Goal: Task Accomplishment & Management: Complete application form

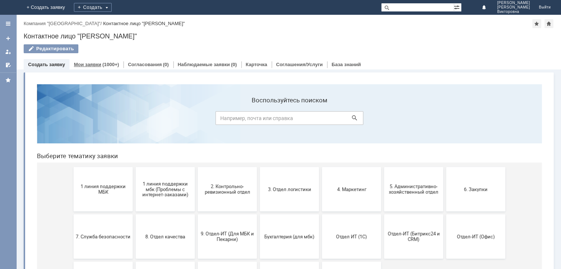
click at [89, 64] on link "Мои заявки" at bounding box center [87, 65] width 27 height 6
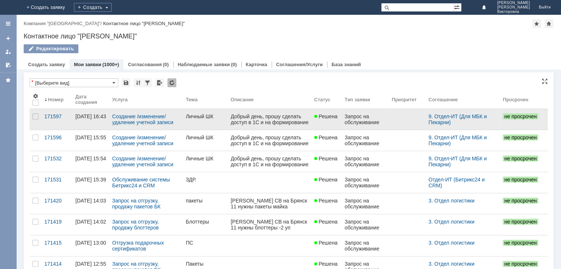
click at [199, 118] on div "Личный ШК" at bounding box center [205, 116] width 39 height 6
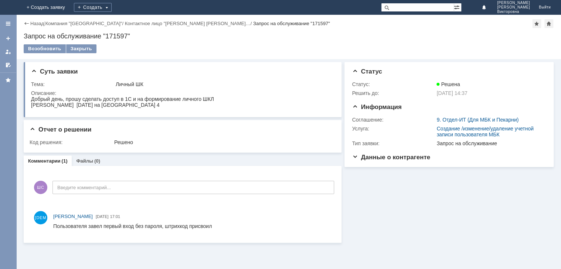
drag, startPoint x: 31, startPoint y: 98, endPoint x: 174, endPoint y: 113, distance: 143.7
click at [174, 108] on html "Добрый день, прошу сделать доступ в 1С и на формирование личного ШКЛ Чухрий Ека…" at bounding box center [181, 102] width 301 height 12
copy body "Добрый день, прошу сделать доступ в 1С и на формирование личного ШКЛ Чухрий Ека…"
click at [69, 9] on link "+ Создать заявку" at bounding box center [45, 7] width 47 height 15
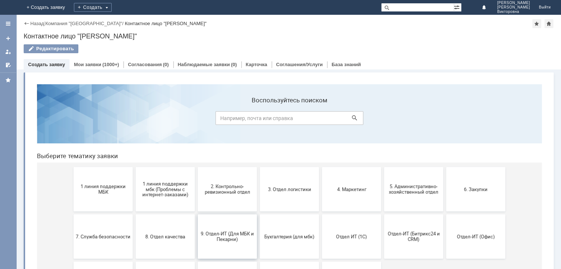
click at [235, 235] on span "9. Отдел-ИТ (Для МБК и Пекарни)" at bounding box center [227, 236] width 55 height 11
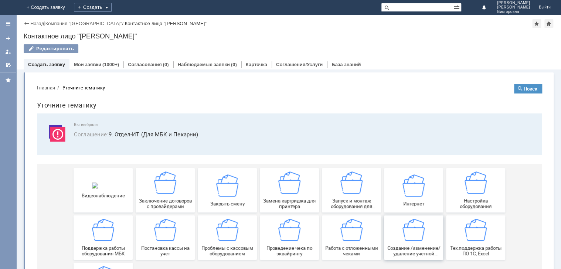
click at [414, 237] on img at bounding box center [413, 230] width 22 height 22
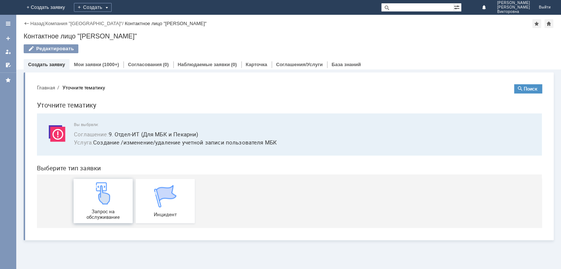
click at [98, 201] on img at bounding box center [103, 193] width 22 height 22
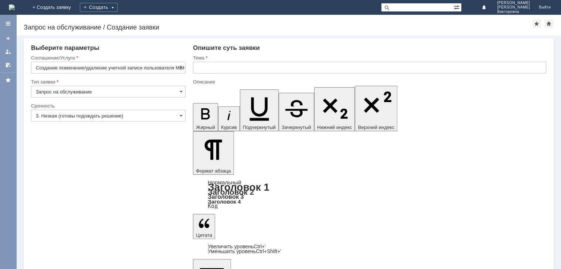
drag, startPoint x: 204, startPoint y: 2185, endPoint x: 356, endPoint y: 2196, distance: 152.6
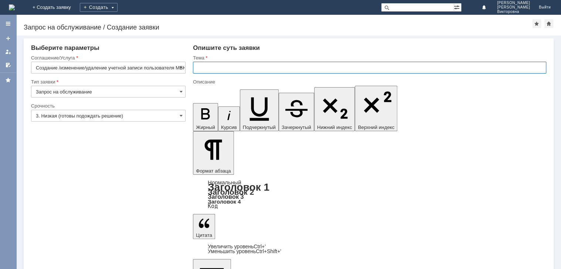
click at [217, 66] on input "text" at bounding box center [369, 68] width 353 height 12
type input "Личный ШК"
click at [95, 118] on input "3. Низкая (готовы подождать решение)" at bounding box center [108, 116] width 154 height 12
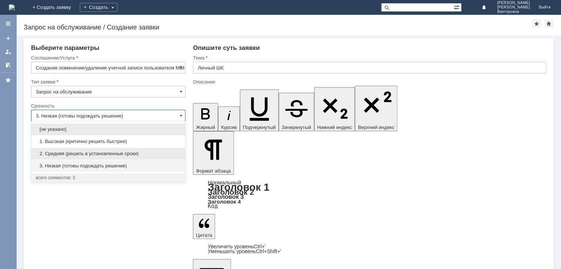
click at [86, 155] on span "2. Средняя (решить в установленные сроки)" at bounding box center [108, 154] width 145 height 6
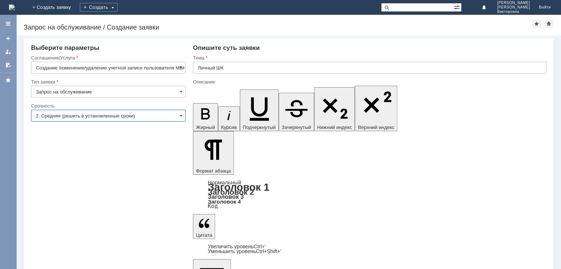
type input "2. Средняя (решить в установленные сроки)"
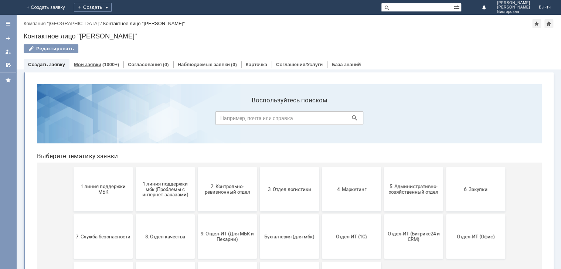
click at [94, 66] on link "Мои заявки" at bounding box center [87, 65] width 27 height 6
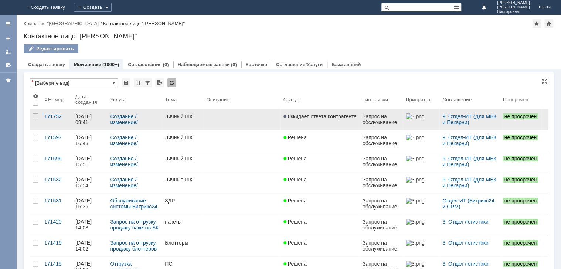
click at [188, 117] on div "Личный ШК" at bounding box center [182, 116] width 35 height 6
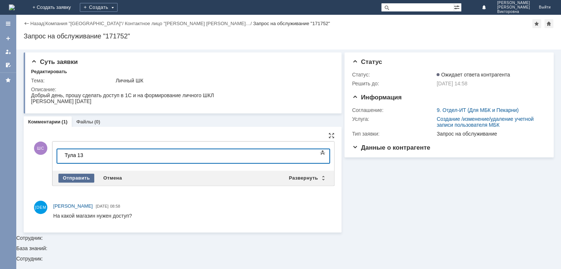
click at [75, 177] on div "Отправить" at bounding box center [76, 178] width 36 height 9
